Goal: Transaction & Acquisition: Book appointment/travel/reservation

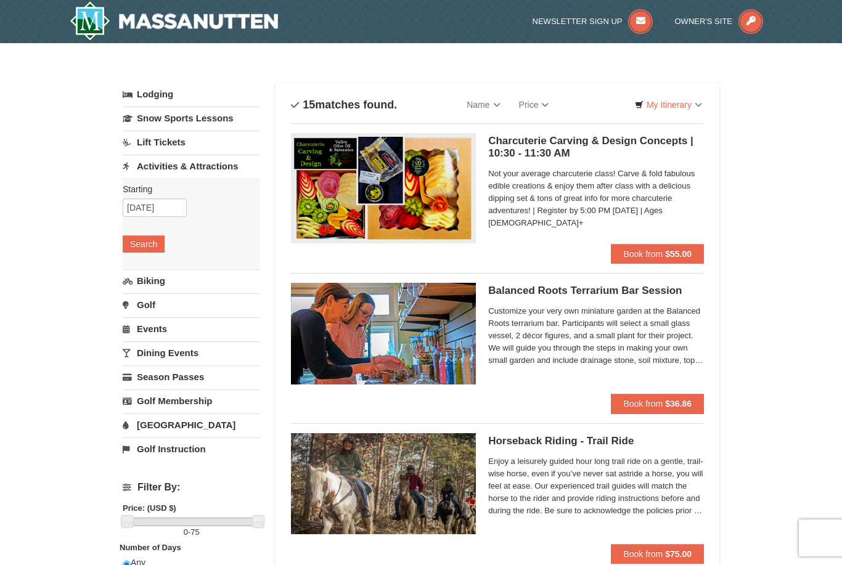
click at [159, 93] on link "Lodging" at bounding box center [191, 94] width 137 height 22
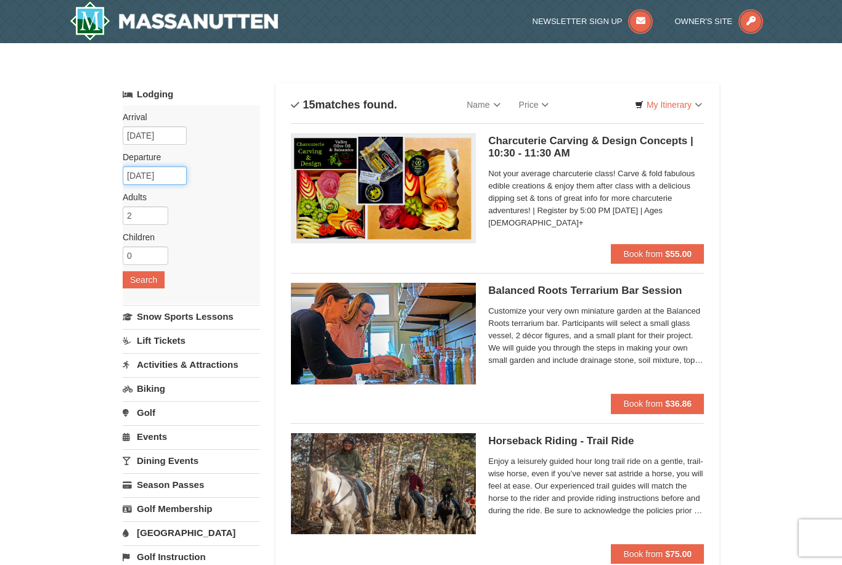
click at [158, 168] on input "[DATE]" at bounding box center [155, 175] width 64 height 18
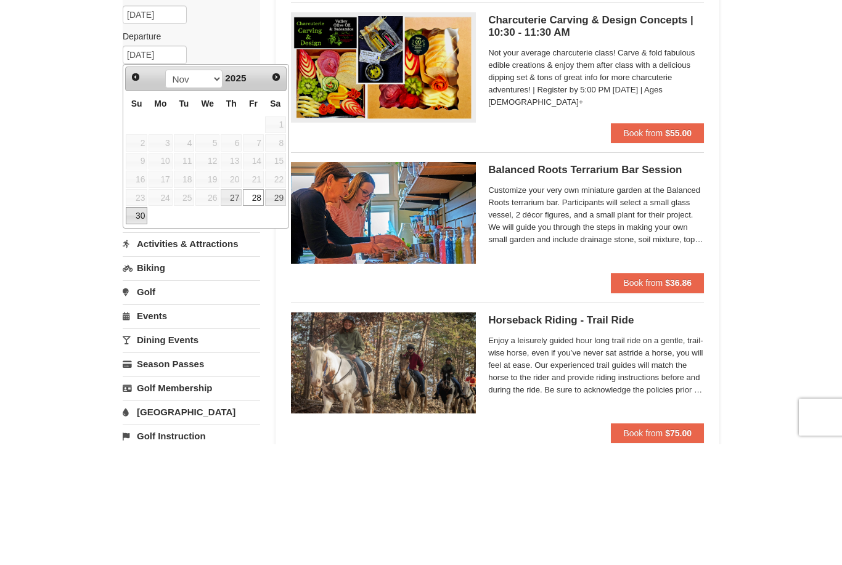
click at [141, 328] on link "30" at bounding box center [137, 336] width 22 height 17
type input "[DATE]"
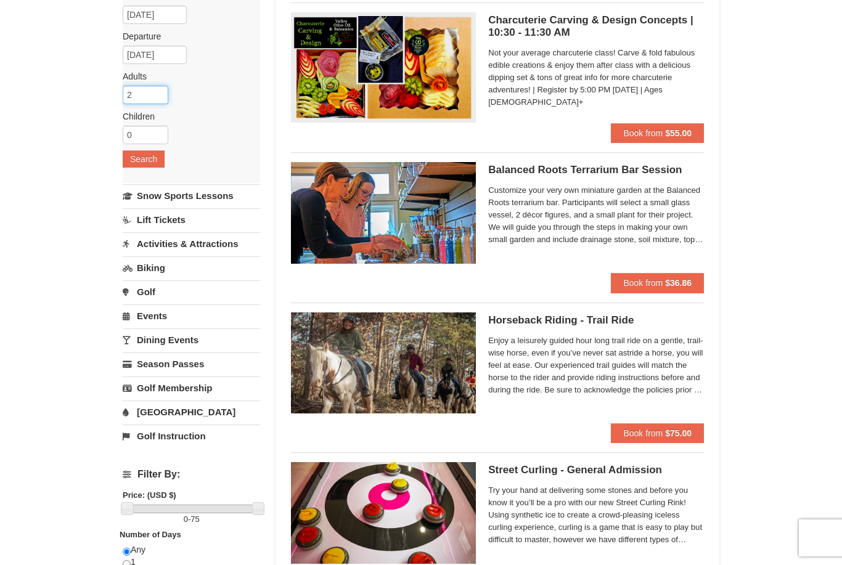
click at [140, 97] on input "2" at bounding box center [146, 95] width 46 height 18
type input "3"
click at [149, 163] on button "Search" at bounding box center [144, 158] width 42 height 17
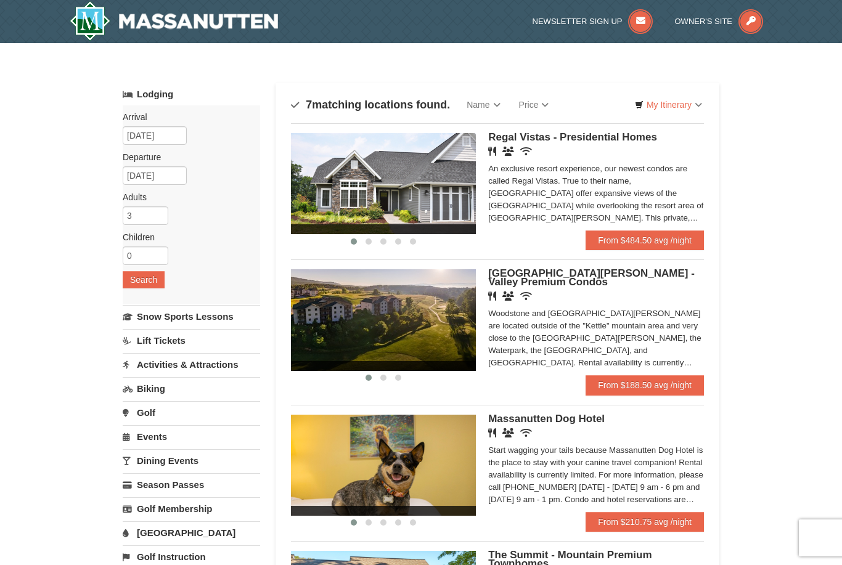
click at [654, 388] on link "From $188.50 avg /night" at bounding box center [645, 385] width 118 height 20
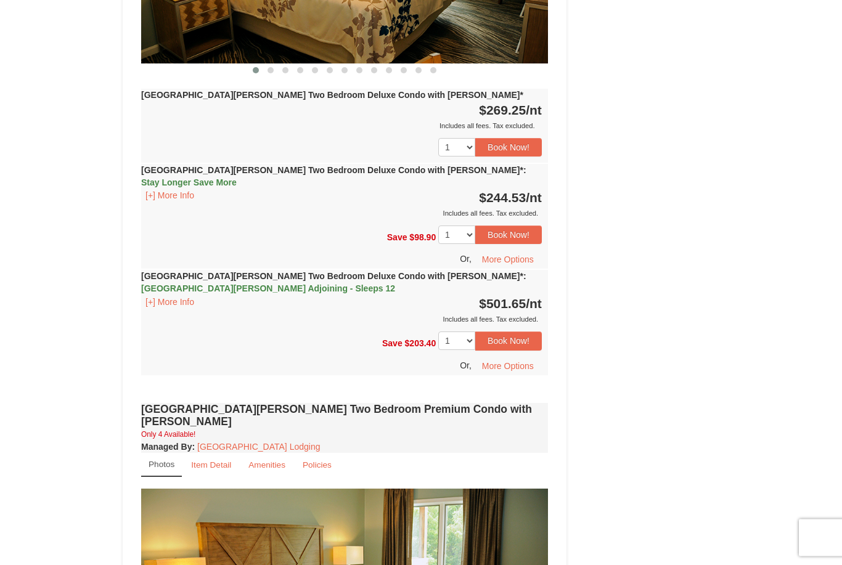
scroll to position [2585, 0]
click at [151, 295] on button "[+] More Info" at bounding box center [169, 302] width 57 height 14
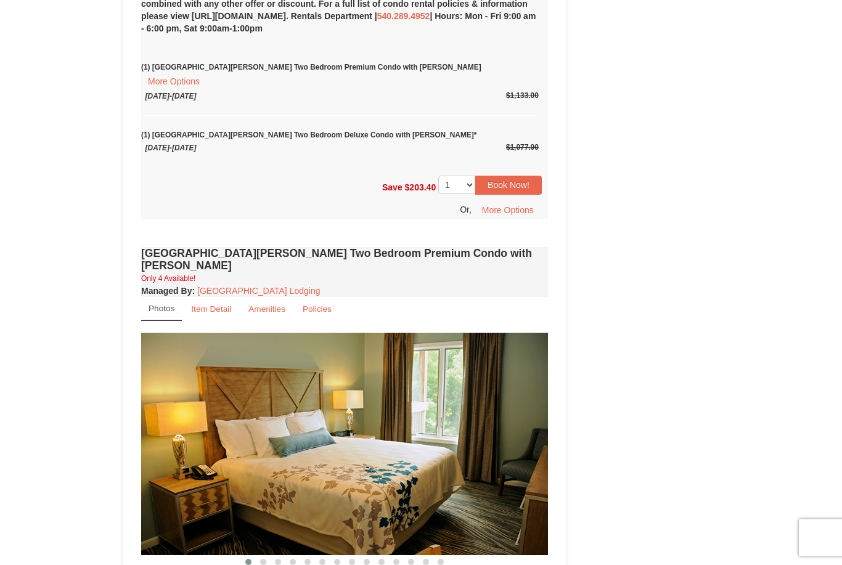
scroll to position [2981, 0]
click at [219, 304] on small "Item Detail" at bounding box center [211, 308] width 40 height 9
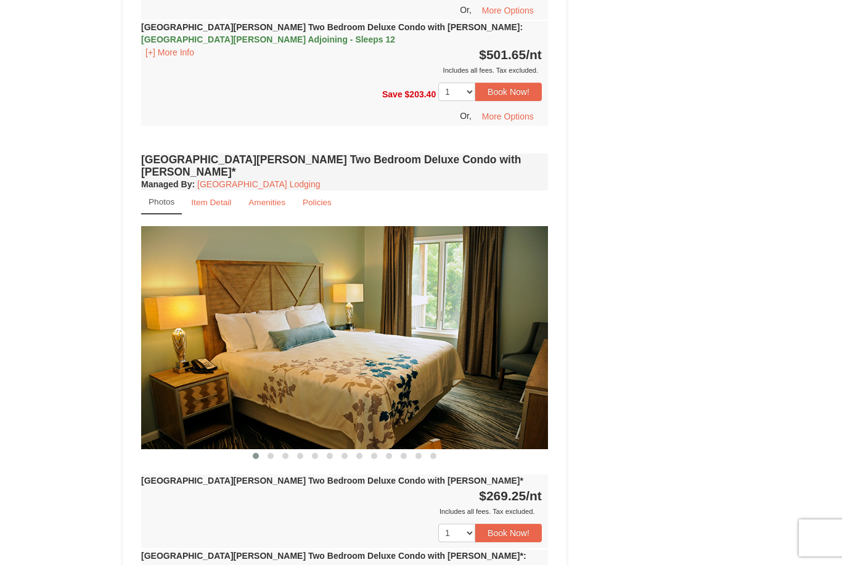
scroll to position [2199, 0]
